Goal: Task Accomplishment & Management: Complete application form

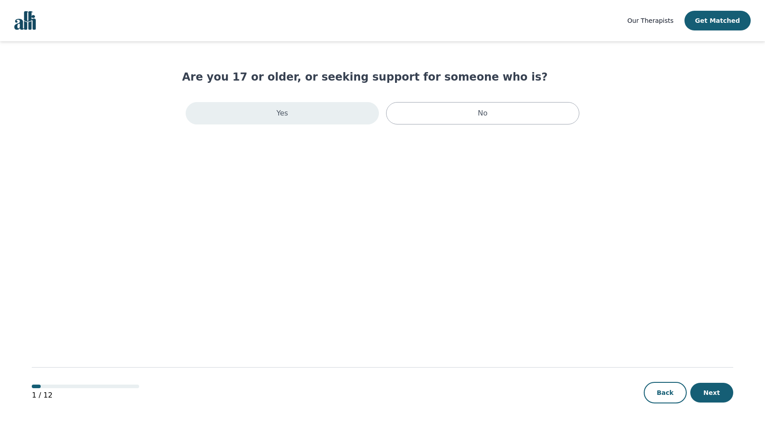
click at [323, 116] on div "Yes" at bounding box center [282, 113] width 193 height 22
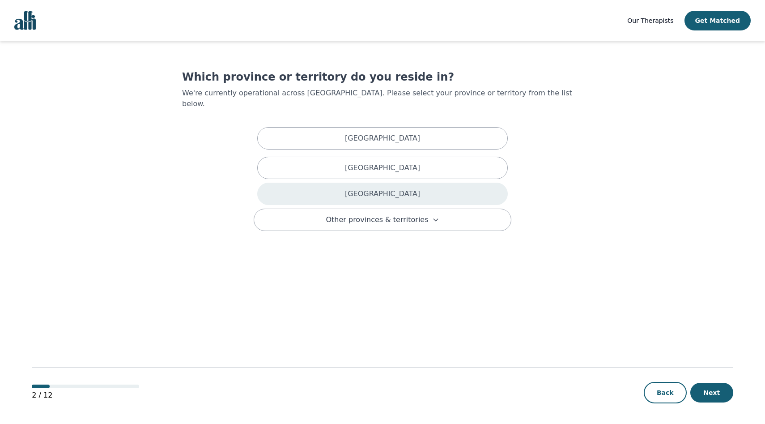
click at [339, 191] on div "[GEOGRAPHIC_DATA]" at bounding box center [382, 193] width 250 height 22
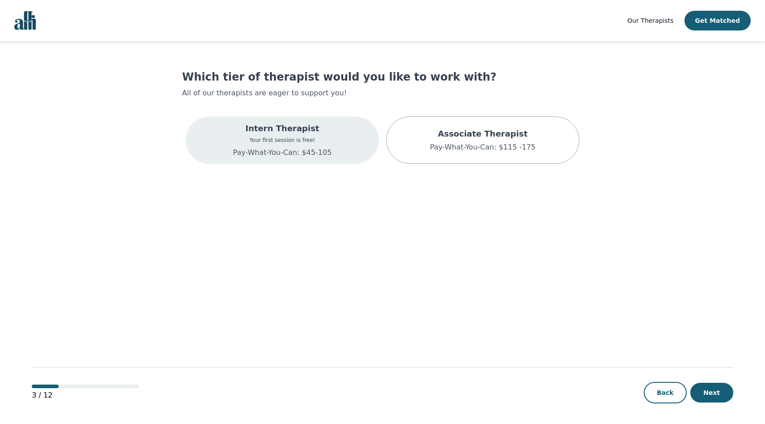
click at [336, 135] on div "Intern Therapist Your first session is free! Pay-What-You-Can: $45-105" at bounding box center [282, 139] width 193 height 47
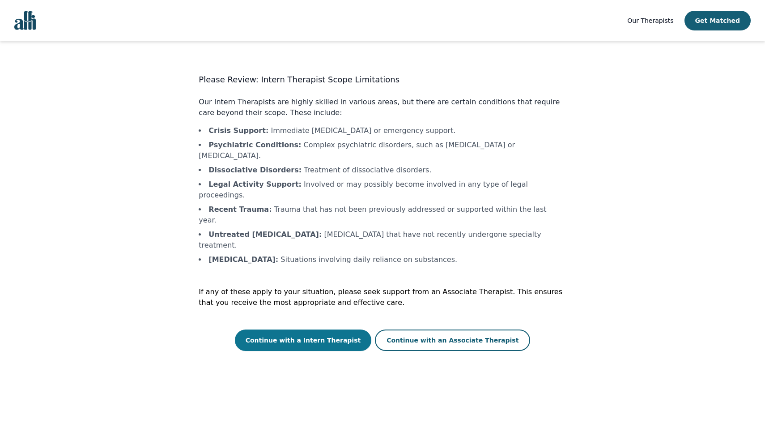
click at [310, 329] on button "Continue with a Intern Therapist" at bounding box center [303, 339] width 137 height 21
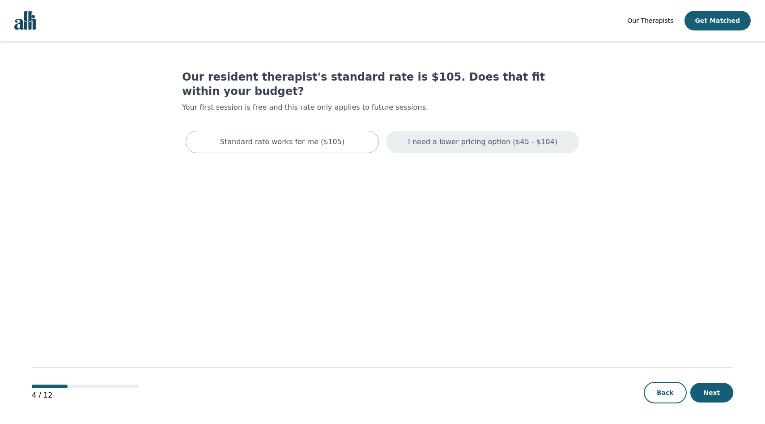
click at [455, 135] on div "I need a lower pricing option ($45 - $104)" at bounding box center [482, 142] width 193 height 22
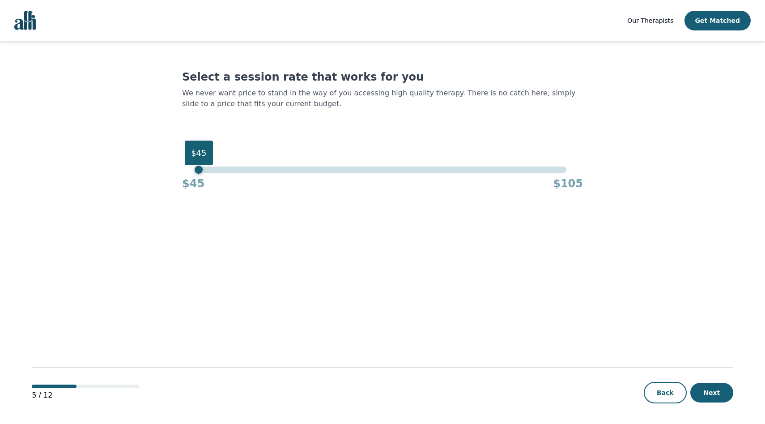
drag, startPoint x: 204, startPoint y: 170, endPoint x: 198, endPoint y: 168, distance: 6.6
click at [199, 168] on div "$45" at bounding box center [382, 169] width 367 height 6
click at [705, 391] on button "Next" at bounding box center [711, 392] width 43 height 20
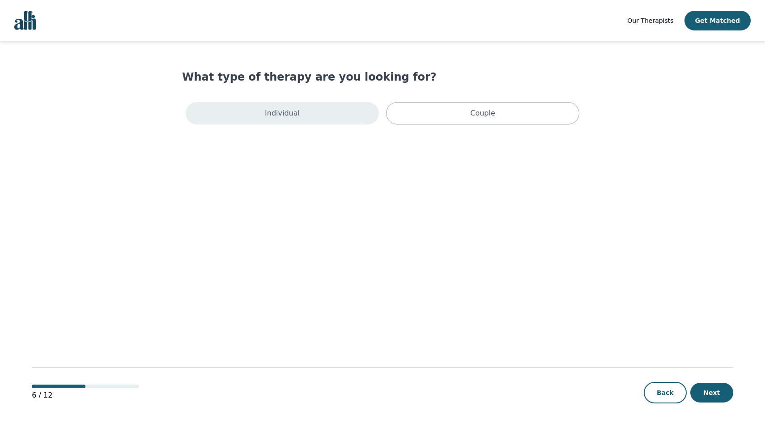
click at [340, 114] on div "Individual" at bounding box center [282, 113] width 193 height 22
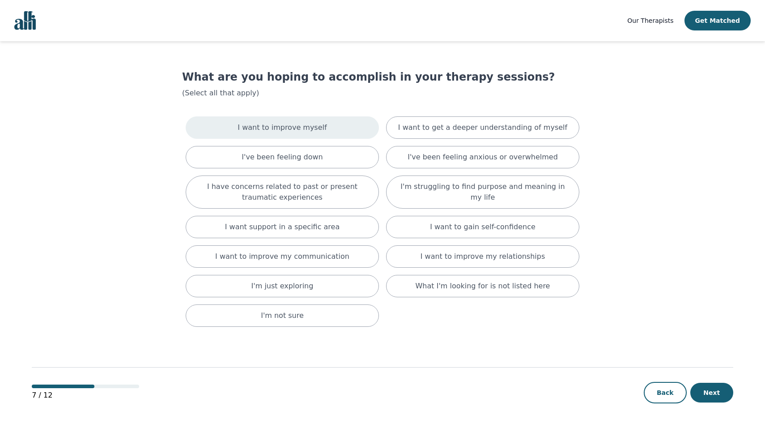
click at [339, 132] on div "I want to improve myself" at bounding box center [282, 127] width 193 height 22
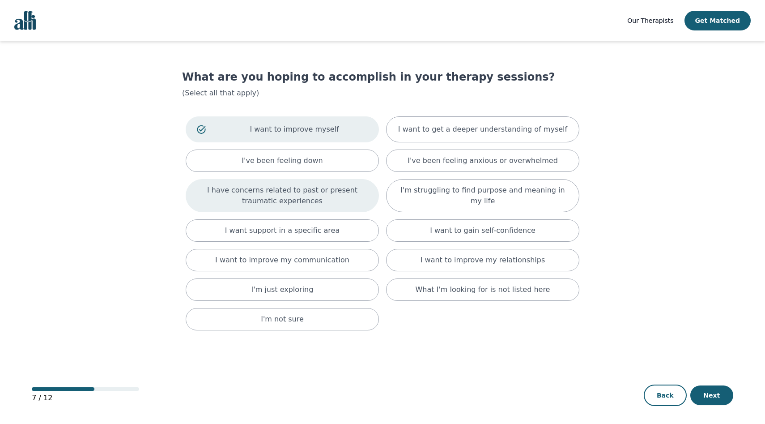
click at [317, 196] on p "I have concerns related to past or present traumatic experiences" at bounding box center [282, 195] width 171 height 21
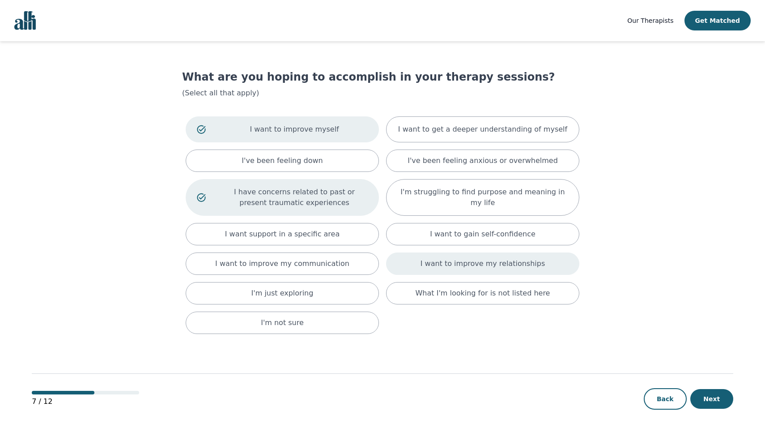
click at [440, 257] on div "I want to improve my relationships" at bounding box center [482, 263] width 193 height 22
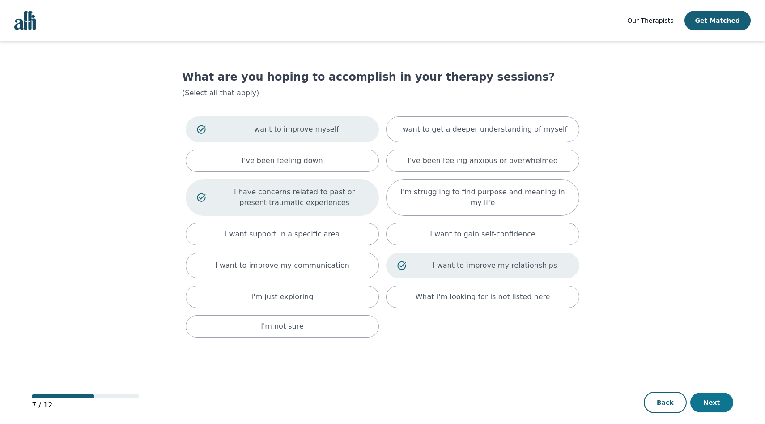
click at [701, 401] on button "Next" at bounding box center [711, 402] width 43 height 20
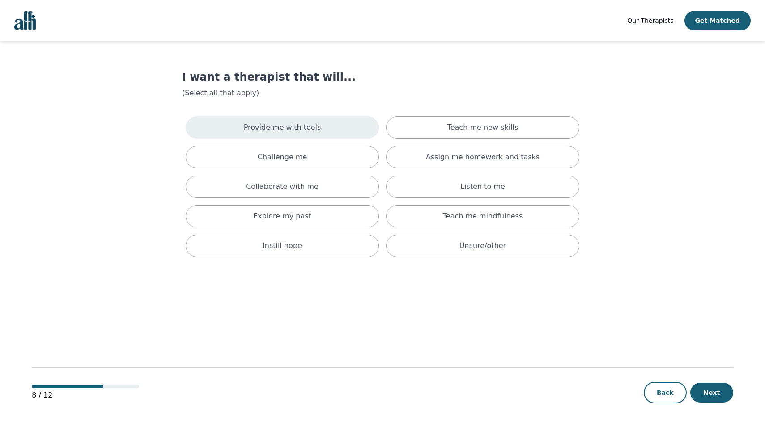
click at [355, 128] on div "Provide me with tools" at bounding box center [282, 127] width 193 height 22
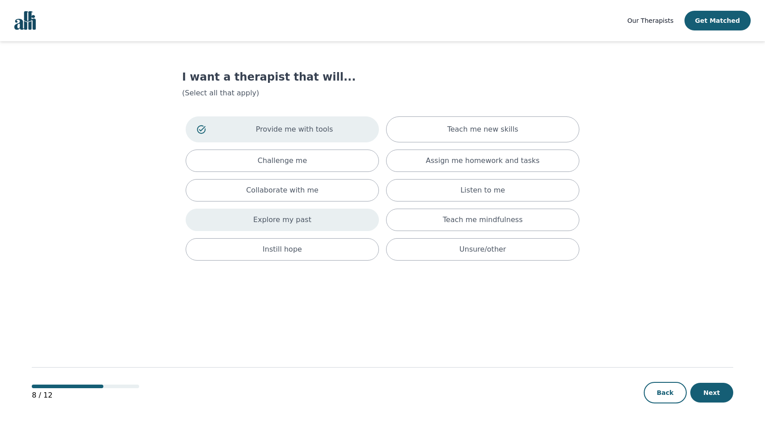
click at [346, 226] on div "Explore my past" at bounding box center [282, 219] width 193 height 22
click at [450, 191] on div "Listen to me" at bounding box center [482, 190] width 193 height 22
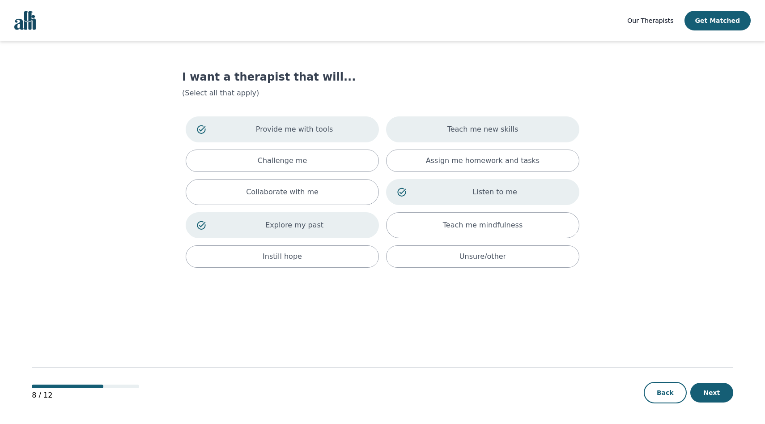
click at [496, 131] on p "Teach me new skills" at bounding box center [482, 129] width 71 height 11
click at [722, 393] on button "Next" at bounding box center [711, 392] width 43 height 20
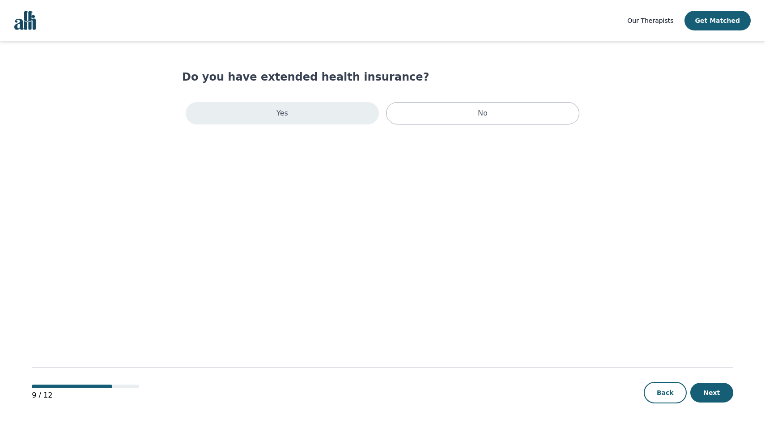
click at [361, 120] on div "Yes" at bounding box center [282, 113] width 193 height 22
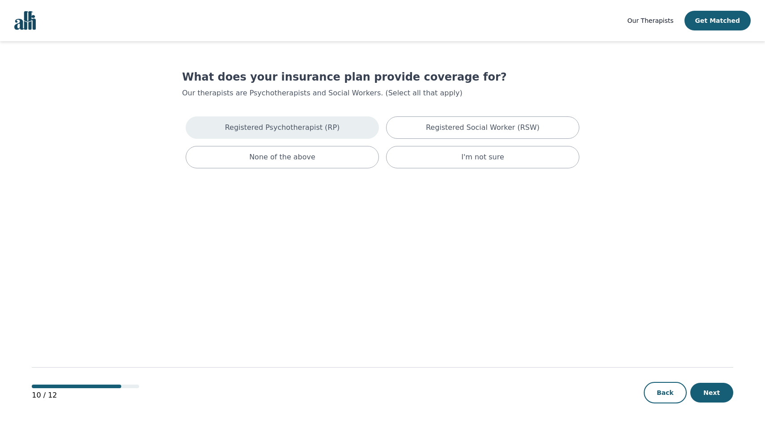
click at [333, 135] on div "Registered Psychotherapist (RP)" at bounding box center [282, 127] width 193 height 22
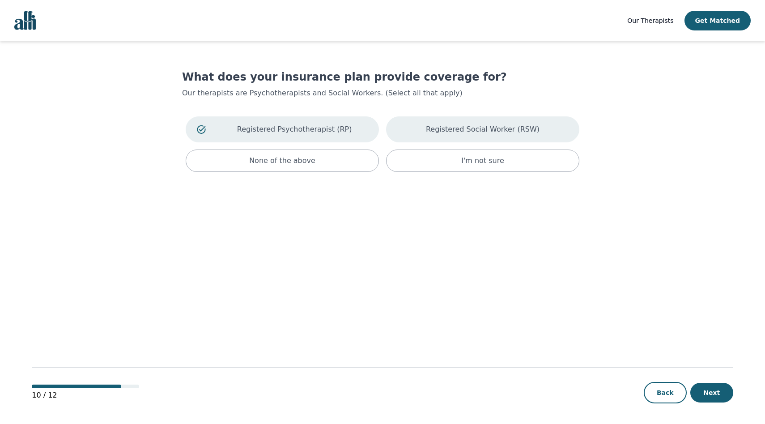
click at [565, 122] on div "Registered Social Worker (RSW)" at bounding box center [482, 129] width 193 height 26
click at [702, 395] on button "Next" at bounding box center [711, 392] width 43 height 20
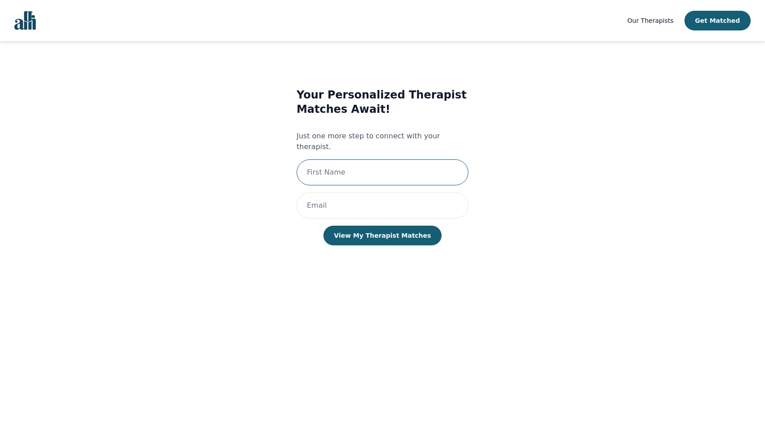
click at [421, 166] on input "text" at bounding box center [383, 172] width 172 height 26
type input "victoria"
click at [329, 192] on input "email" at bounding box center [383, 205] width 172 height 26
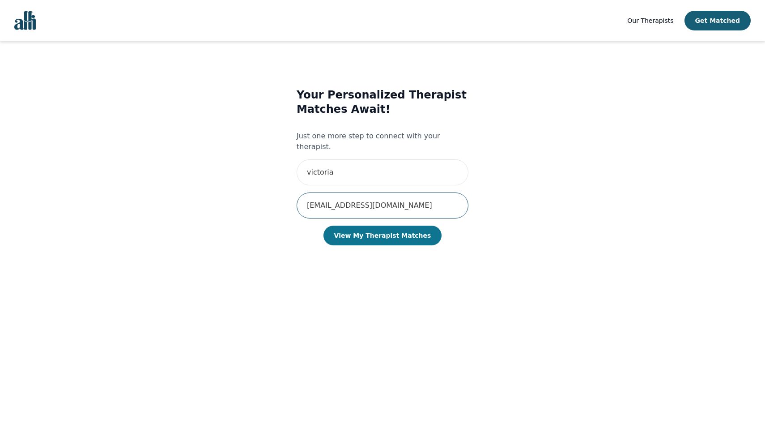
type input "[EMAIL_ADDRESS][DOMAIN_NAME]"
click at [364, 229] on button "View My Therapist Matches" at bounding box center [382, 235] width 119 height 20
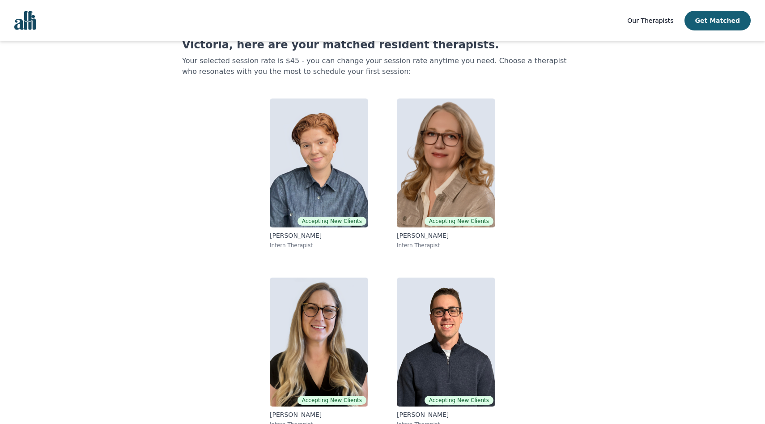
scroll to position [43, 0]
